Goal: Download file/media

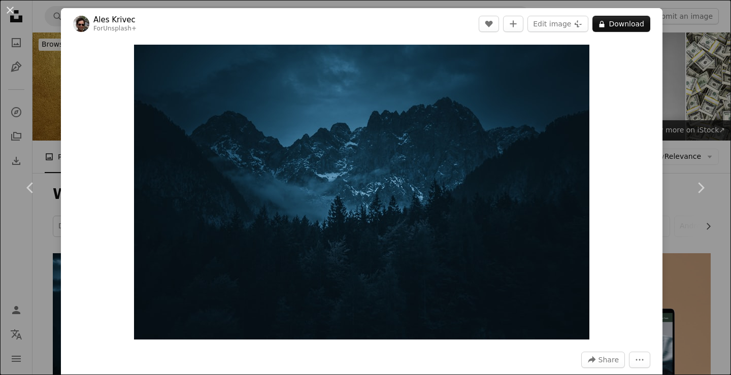
scroll to position [254, 0]
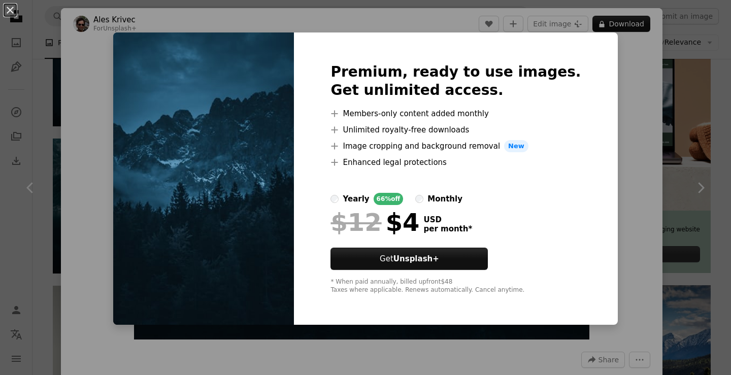
click at [294, 204] on img at bounding box center [203, 178] width 181 height 292
click at [628, 66] on div "An X shape Premium, ready to use images. Get unlimited access. A plus sign Memb…" at bounding box center [365, 187] width 731 height 375
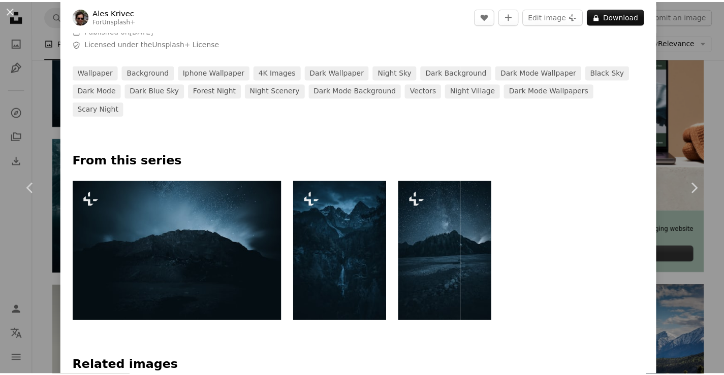
scroll to position [508, 0]
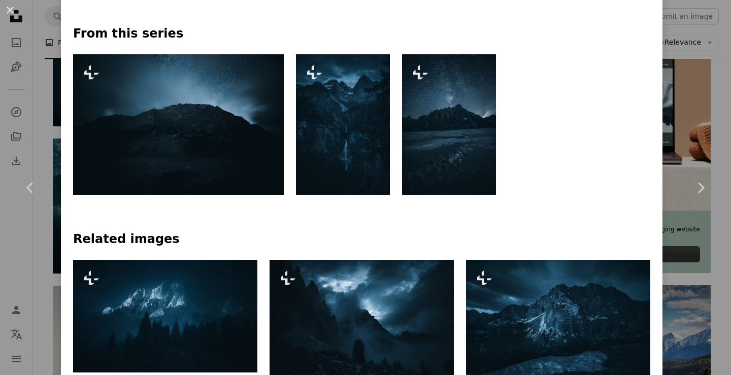
click at [712, 127] on div "An X shape Chevron left Chevron right Ales Krivec For Unsplash+ A heart A plus …" at bounding box center [365, 187] width 731 height 375
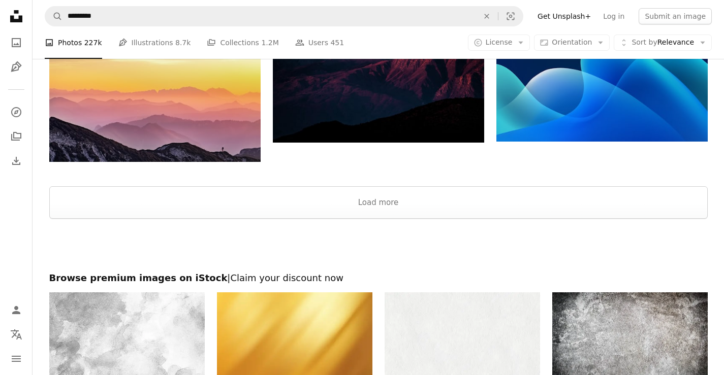
scroll to position [1301, 0]
